Goal: Transaction & Acquisition: Subscribe to service/newsletter

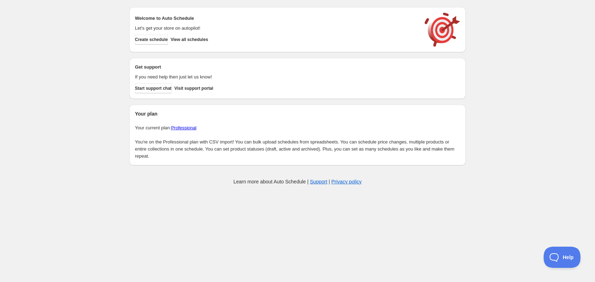
click at [192, 126] on link "Professional" at bounding box center [183, 127] width 25 height 5
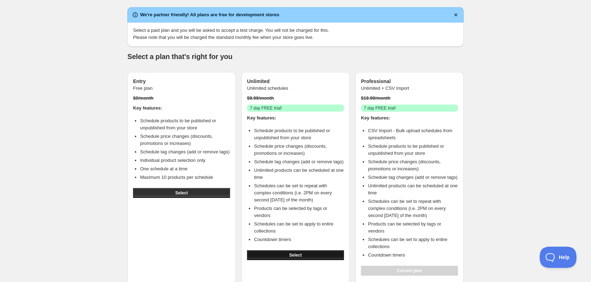
click at [281, 251] on button "Select" at bounding box center [295, 256] width 97 height 10
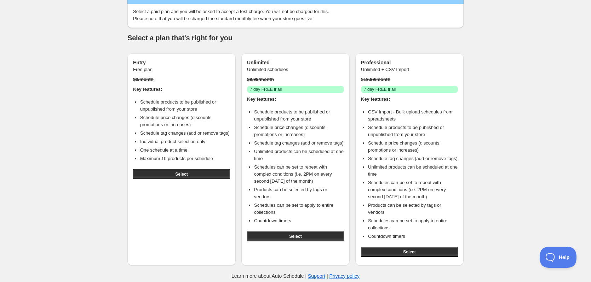
scroll to position [19, 0]
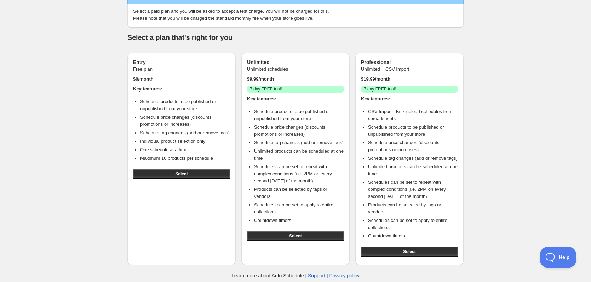
click at [71, 99] on div "Help & support We're partner friendly! All plans are free for development store…" at bounding box center [295, 135] width 591 height 309
click at [390, 247] on button "Select" at bounding box center [409, 252] width 97 height 10
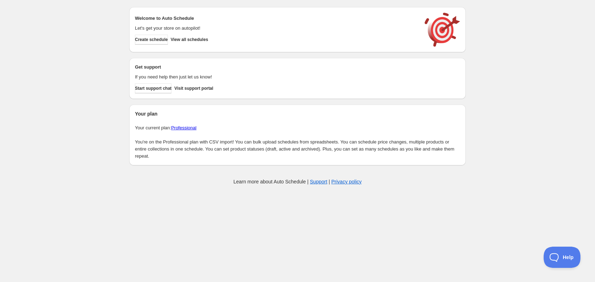
click at [187, 130] on link "Professional" at bounding box center [183, 127] width 25 height 5
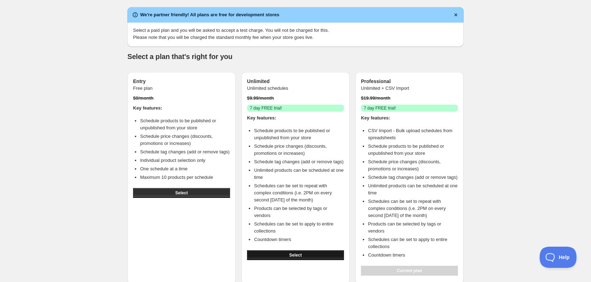
click at [314, 251] on button "Select" at bounding box center [295, 256] width 97 height 10
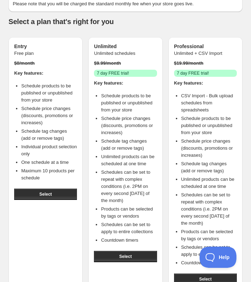
scroll to position [66, 0]
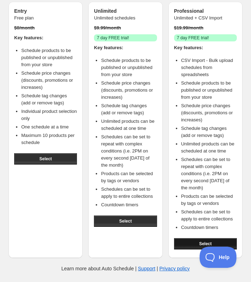
click at [181, 242] on button "Select" at bounding box center [205, 243] width 63 height 11
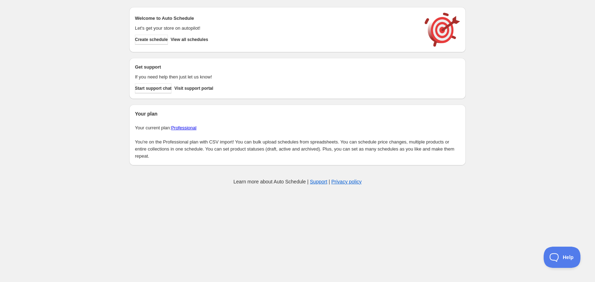
click at [176, 130] on link "Professional" at bounding box center [183, 127] width 25 height 5
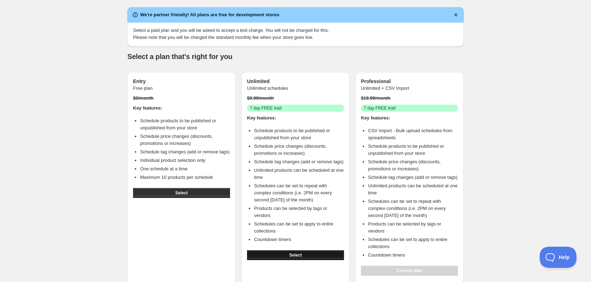
click at [254, 253] on span "Select" at bounding box center [295, 256] width 12 height 6
click at [443, 266] on button "Select" at bounding box center [409, 271] width 97 height 10
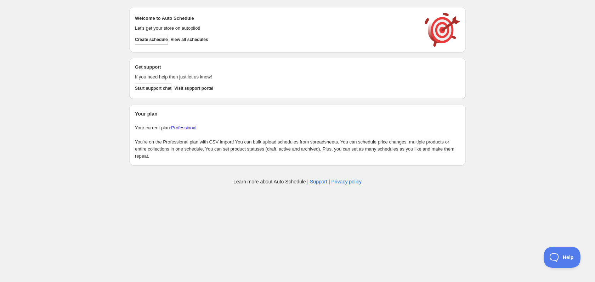
click at [114, 213] on body "Create schedule Help & support Import CSV Cancel Discount prices Schedule a dis…" at bounding box center [297, 141] width 595 height 282
click at [183, 130] on link "Professional" at bounding box center [183, 127] width 25 height 5
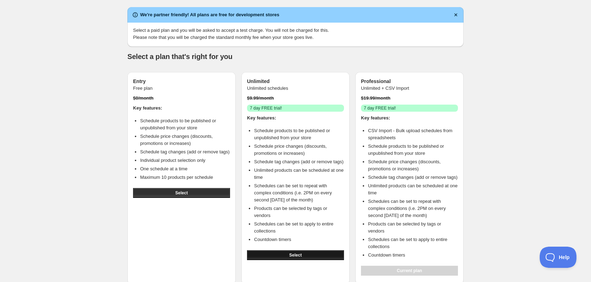
click at [294, 253] on span "Select" at bounding box center [295, 256] width 12 height 6
click at [498, 183] on div "Help & support We're partner friendly! All plans are free for development store…" at bounding box center [295, 154] width 591 height 309
click at [292, 253] on span "Select" at bounding box center [295, 256] width 12 height 6
